Goal: Information Seeking & Learning: Learn about a topic

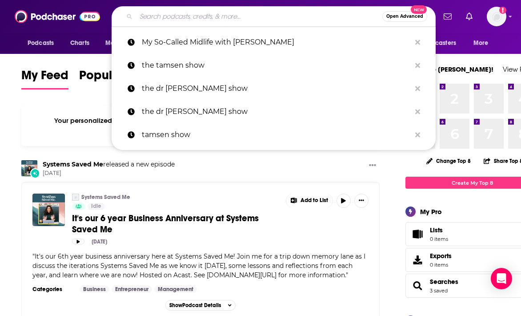
click at [167, 22] on input "Search podcasts, credits, & more..." at bounding box center [259, 16] width 246 height 14
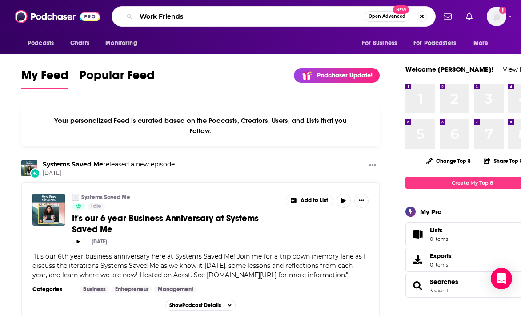
type input "Work Friends"
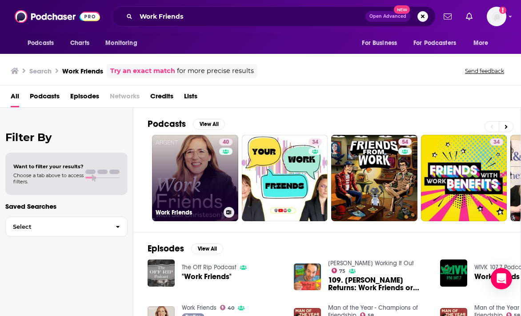
click at [189, 189] on link "40 Work Friends" at bounding box center [195, 178] width 86 height 86
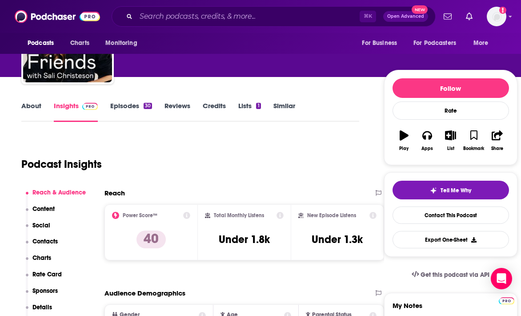
scroll to position [74, 0]
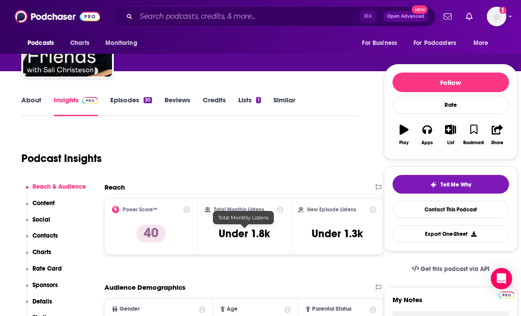
click at [247, 238] on h3 "Under 1.8k" at bounding box center [244, 233] width 51 height 13
drag, startPoint x: 270, startPoint y: 233, endPoint x: 250, endPoint y: 233, distance: 19.6
click at [250, 233] on h3 "Under 1.8k" at bounding box center [244, 233] width 51 height 13
copy h3 "1.8k"
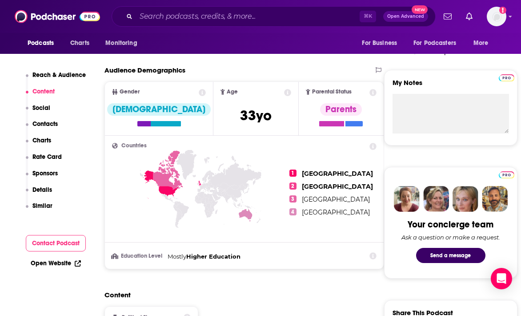
scroll to position [245, 0]
